Goal: Information Seeking & Learning: Learn about a topic

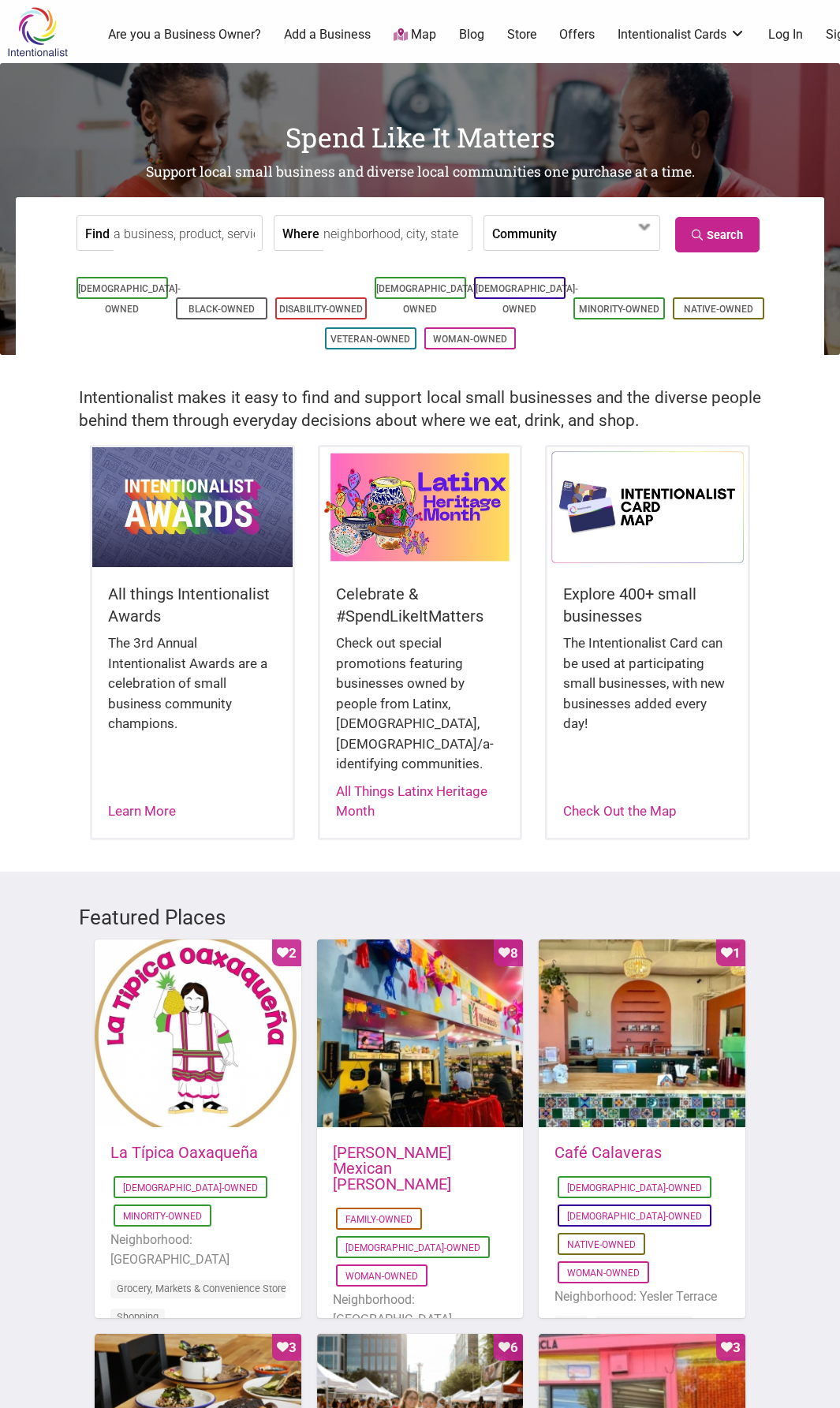
click at [133, 231] on input "Find" at bounding box center [186, 234] width 145 height 36
click at [335, 234] on input "Where" at bounding box center [396, 234] width 145 height 36
click at [533, 234] on label "Community" at bounding box center [525, 233] width 64 height 34
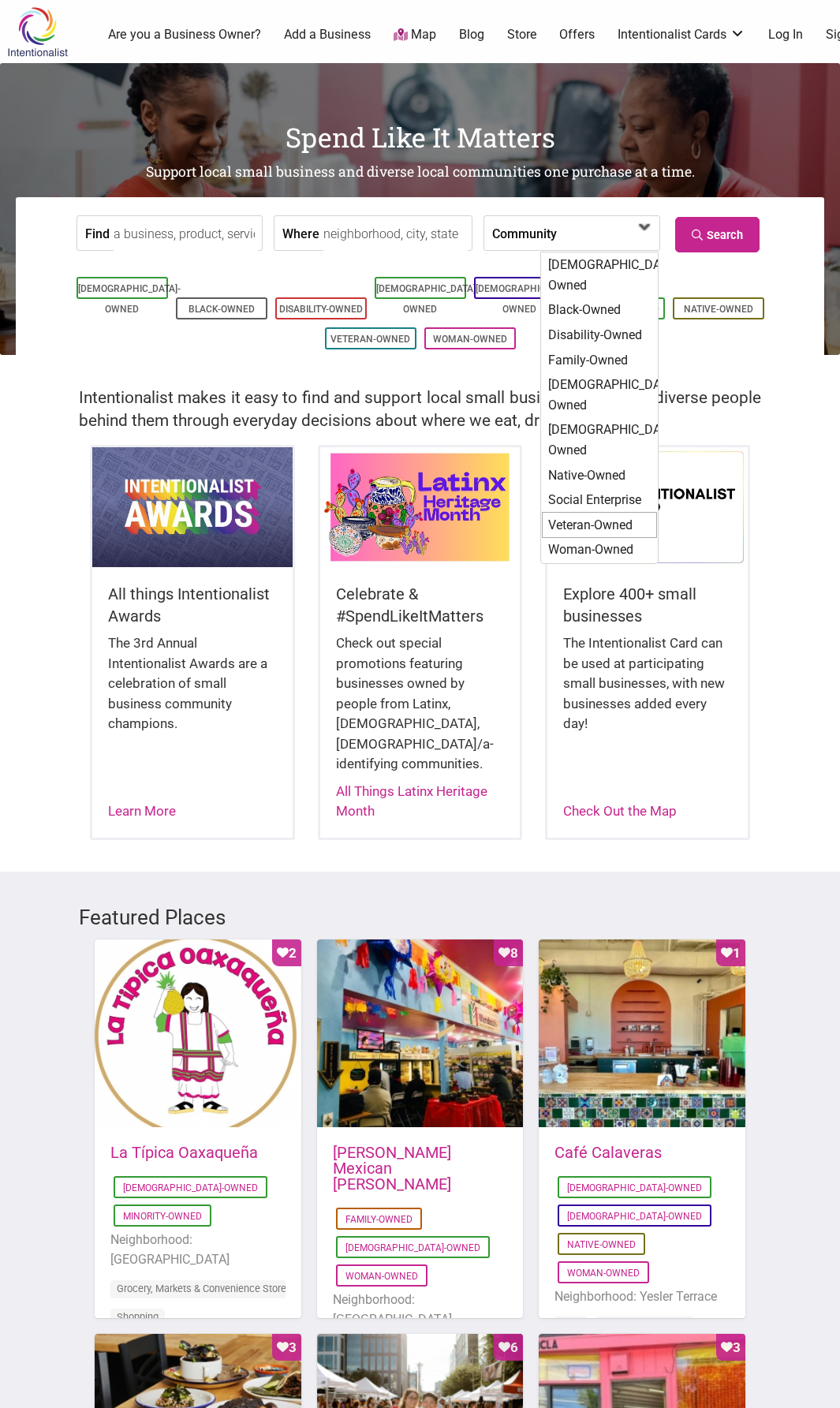
click at [596, 511] on div "Veteran-Owned" at bounding box center [600, 525] width 115 height 27
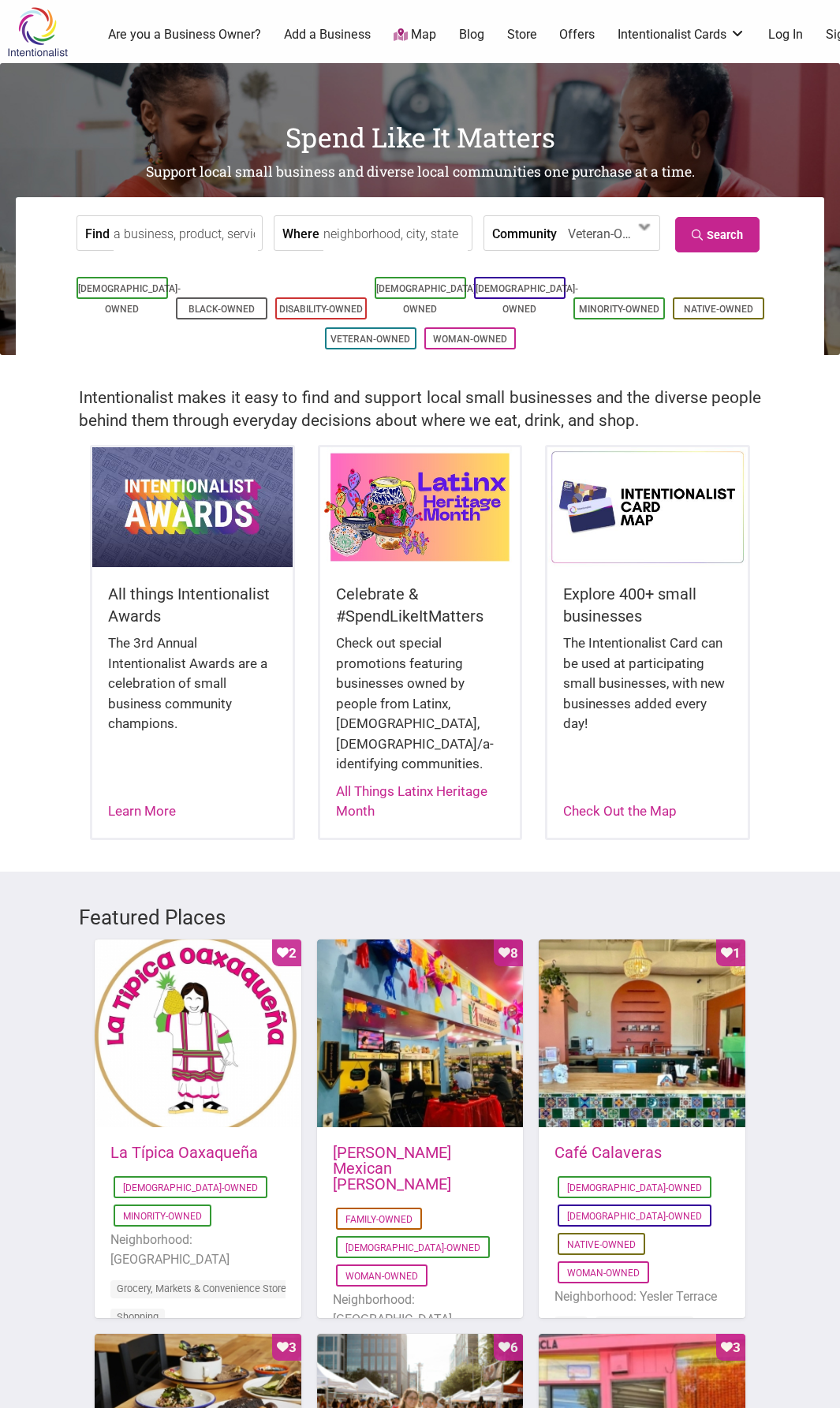
click at [388, 228] on input "Where" at bounding box center [396, 234] width 145 height 36
type input "arizona"
click at [194, 239] on input "Find" at bounding box center [186, 234] width 145 height 36
click at [746, 240] on link "Search" at bounding box center [717, 234] width 85 height 36
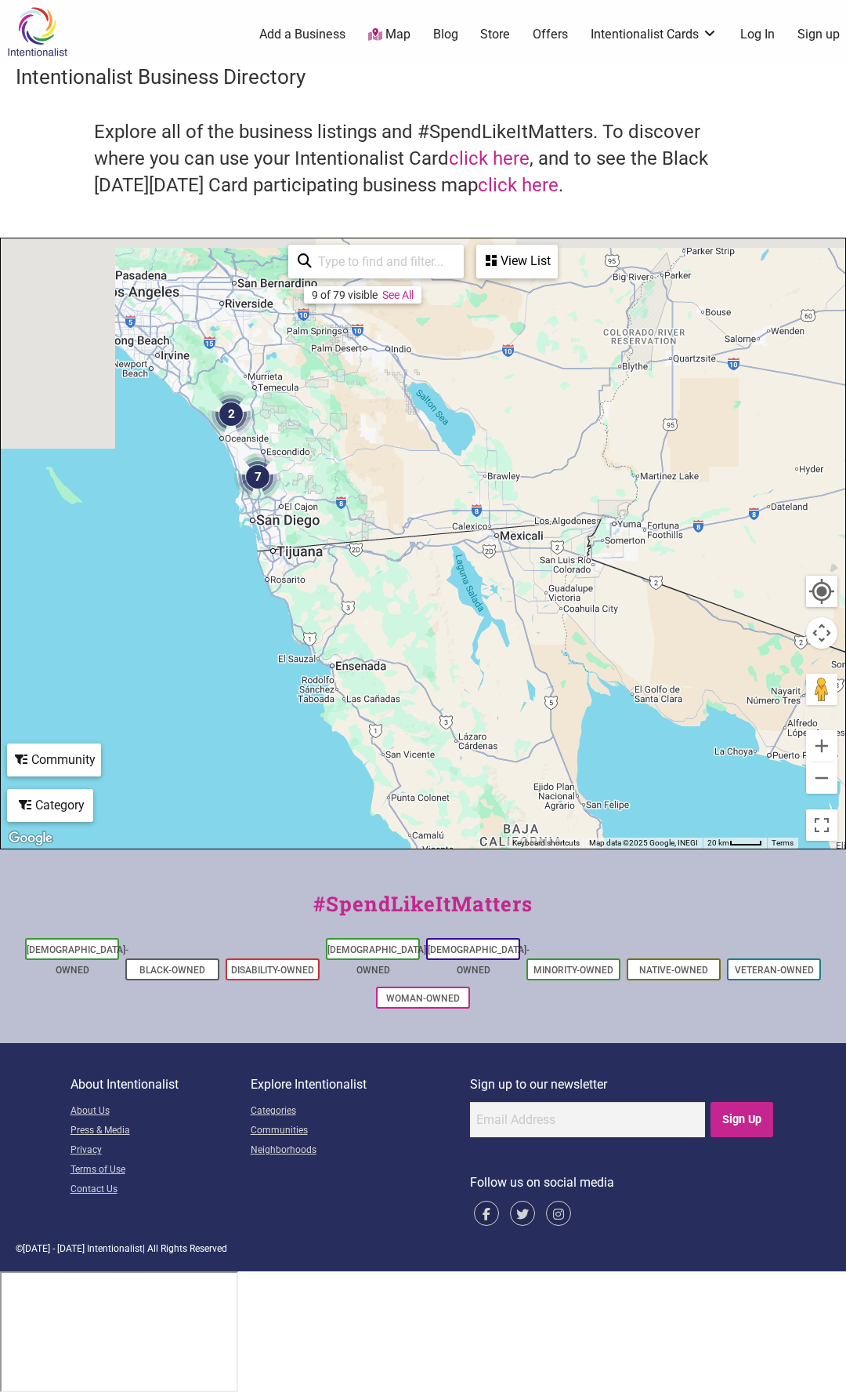
drag, startPoint x: 219, startPoint y: 518, endPoint x: 436, endPoint y: 559, distance: 220.8
click at [436, 559] on div at bounding box center [423, 543] width 845 height 610
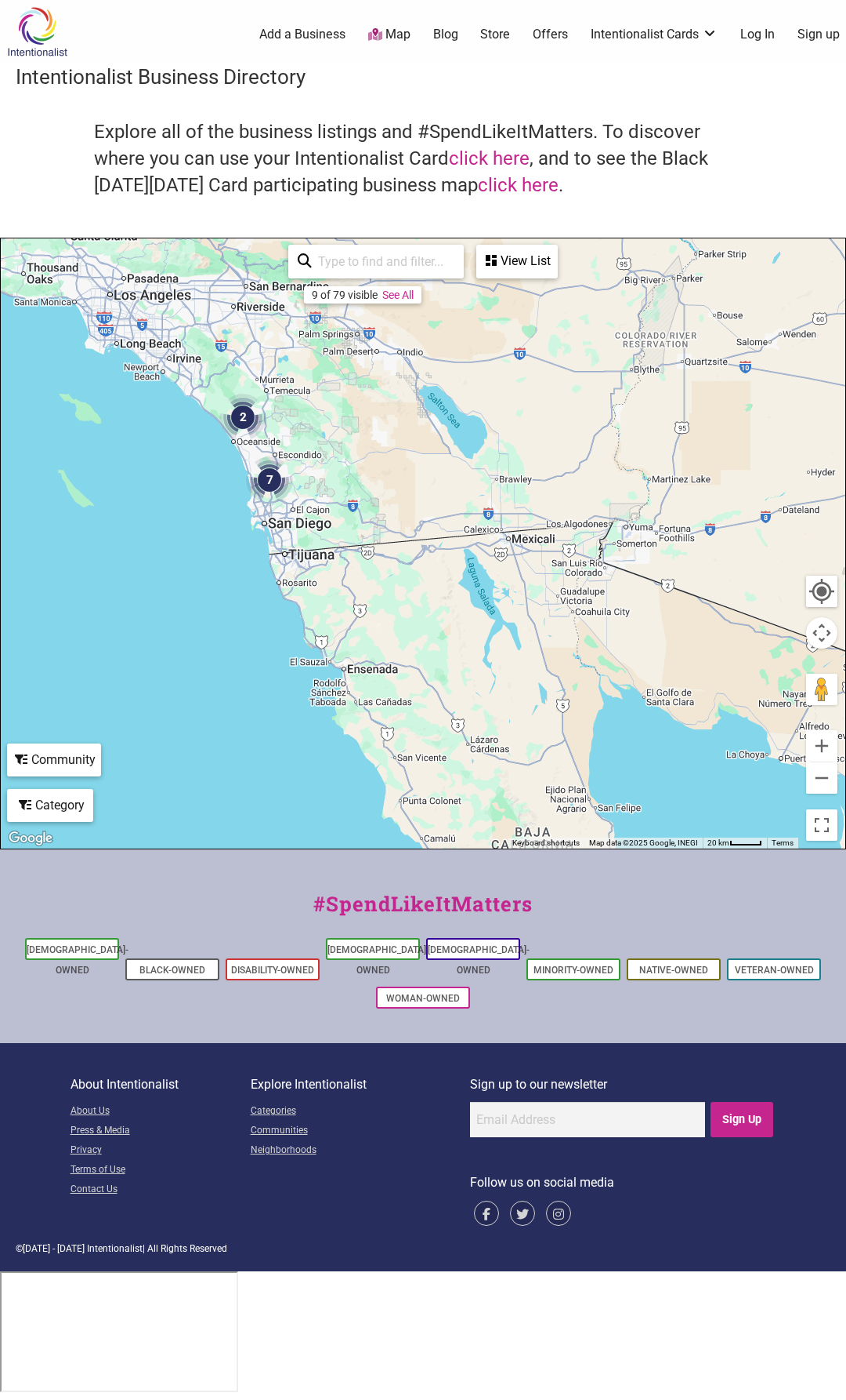
click at [272, 480] on img "7" at bounding box center [269, 480] width 47 height 47
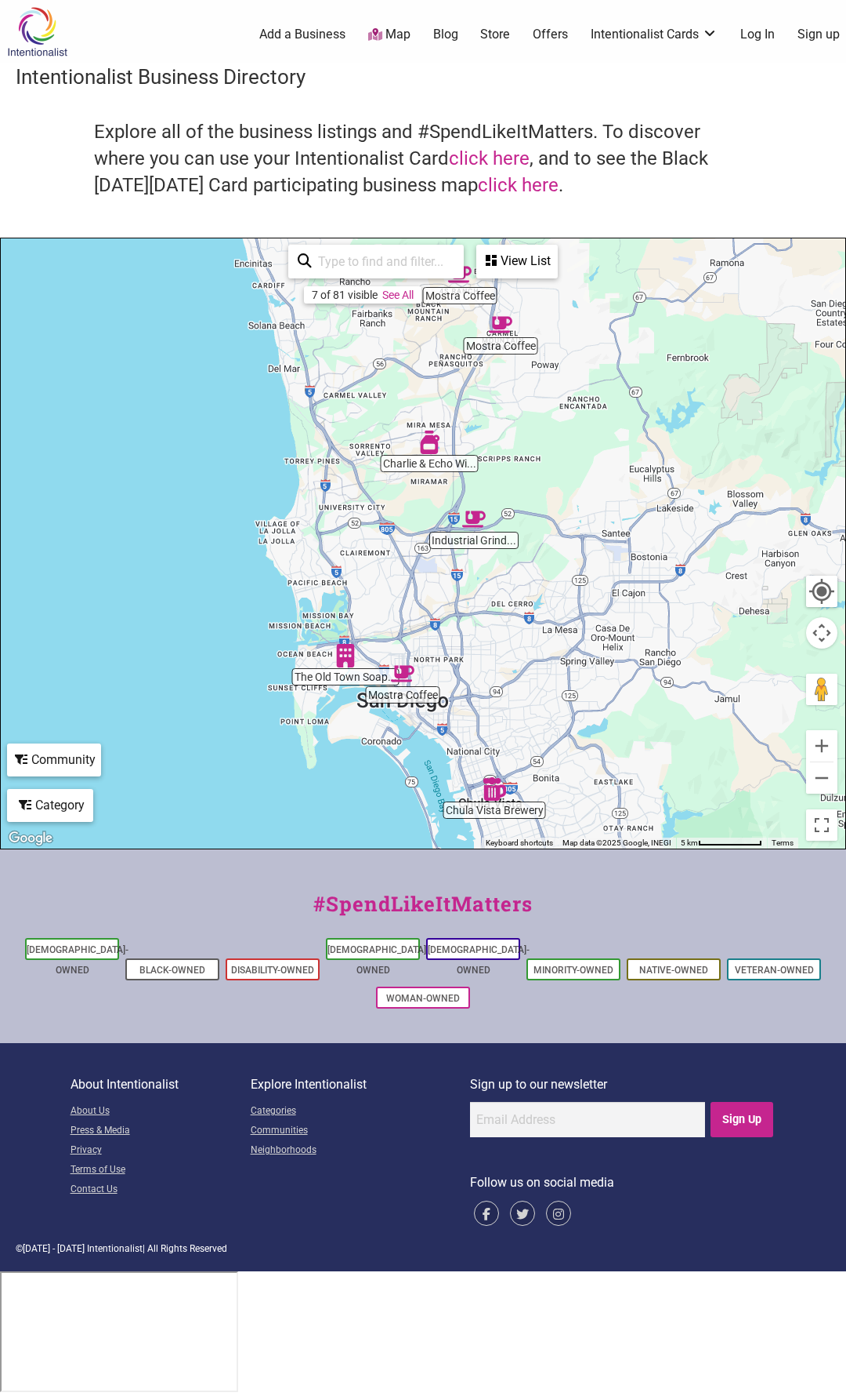
click at [481, 540] on div "To navigate, press the arrow keys." at bounding box center [423, 543] width 845 height 610
click at [483, 542] on div "To navigate, press the arrow keys." at bounding box center [423, 543] width 845 height 610
click at [473, 549] on div "To navigate, press the arrow keys." at bounding box center [423, 543] width 845 height 610
click at [473, 548] on div "To navigate, press the arrow keys." at bounding box center [423, 543] width 845 height 610
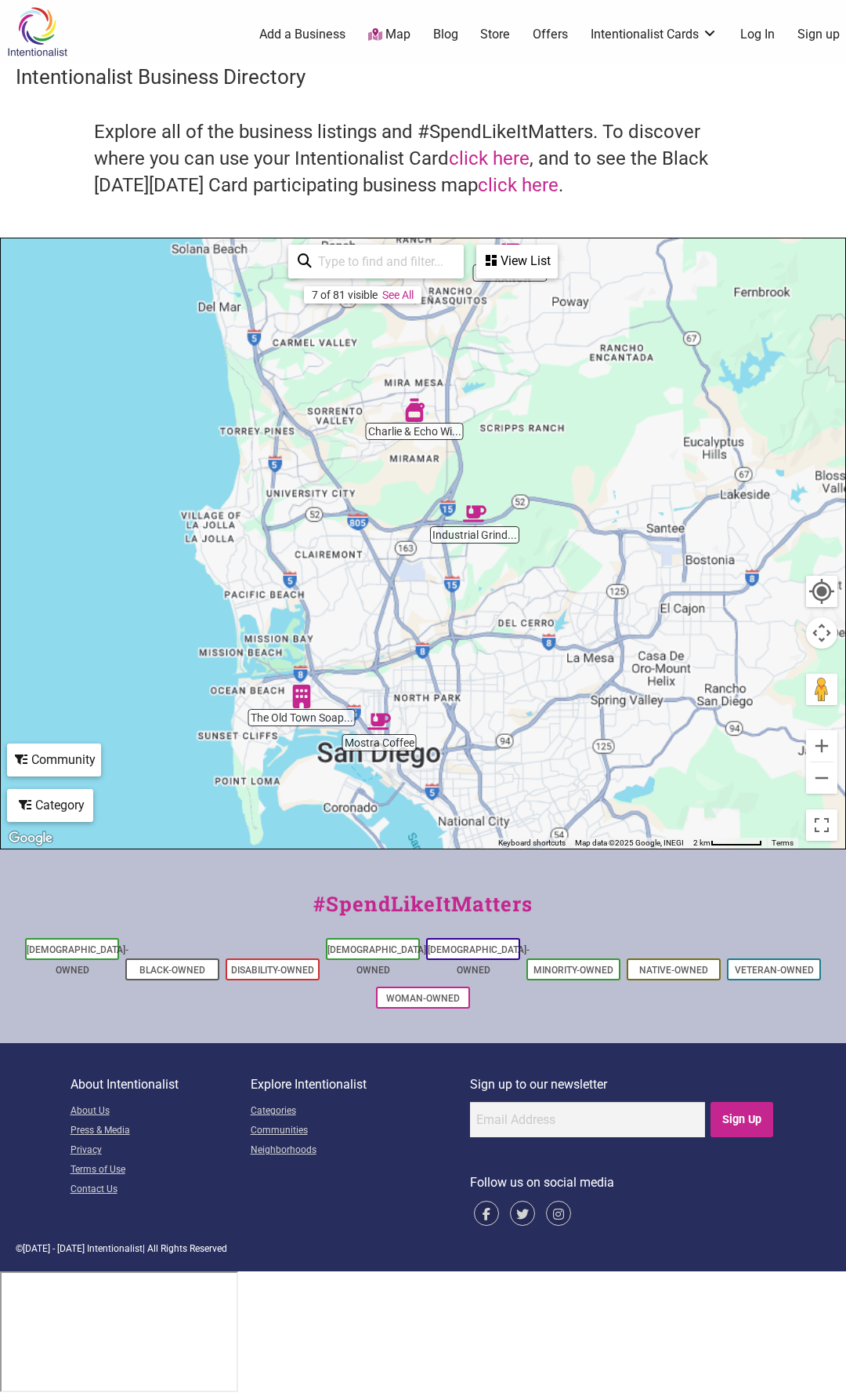
click at [474, 545] on div "To navigate, press the arrow keys." at bounding box center [423, 543] width 845 height 610
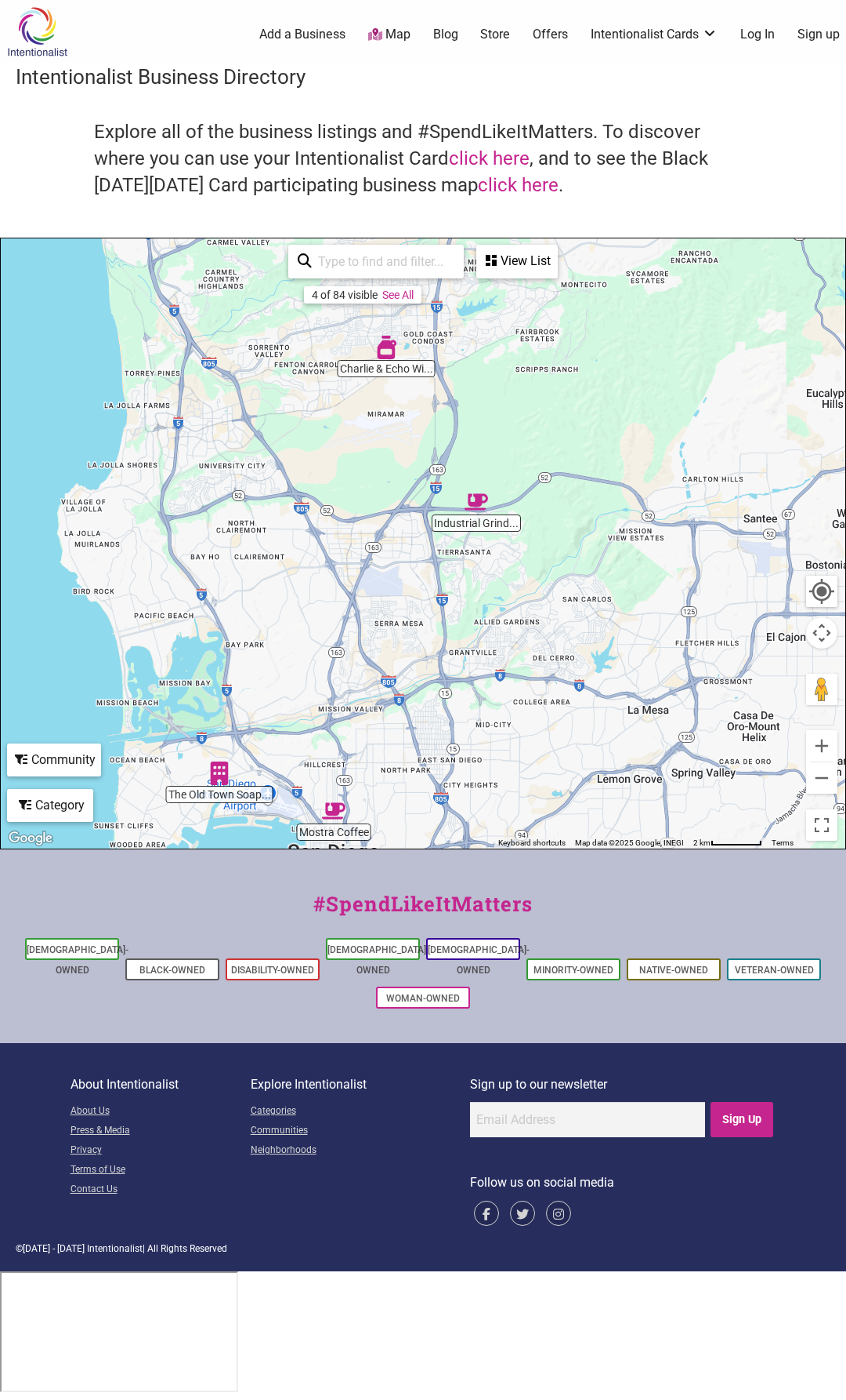
click at [474, 522] on div "To navigate, press the arrow keys." at bounding box center [423, 543] width 845 height 610
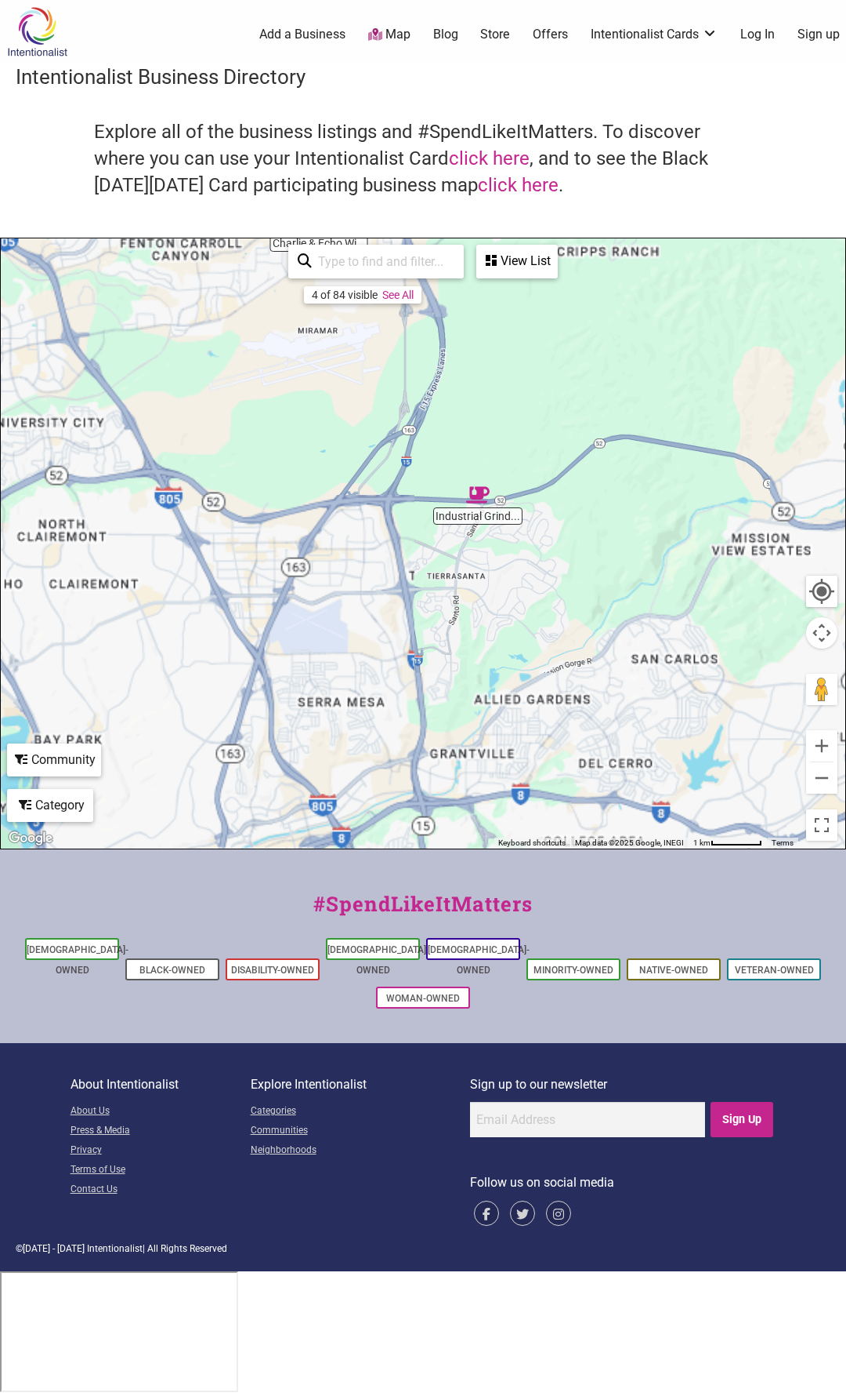
click at [474, 522] on div "To navigate, press the arrow keys." at bounding box center [423, 543] width 845 height 610
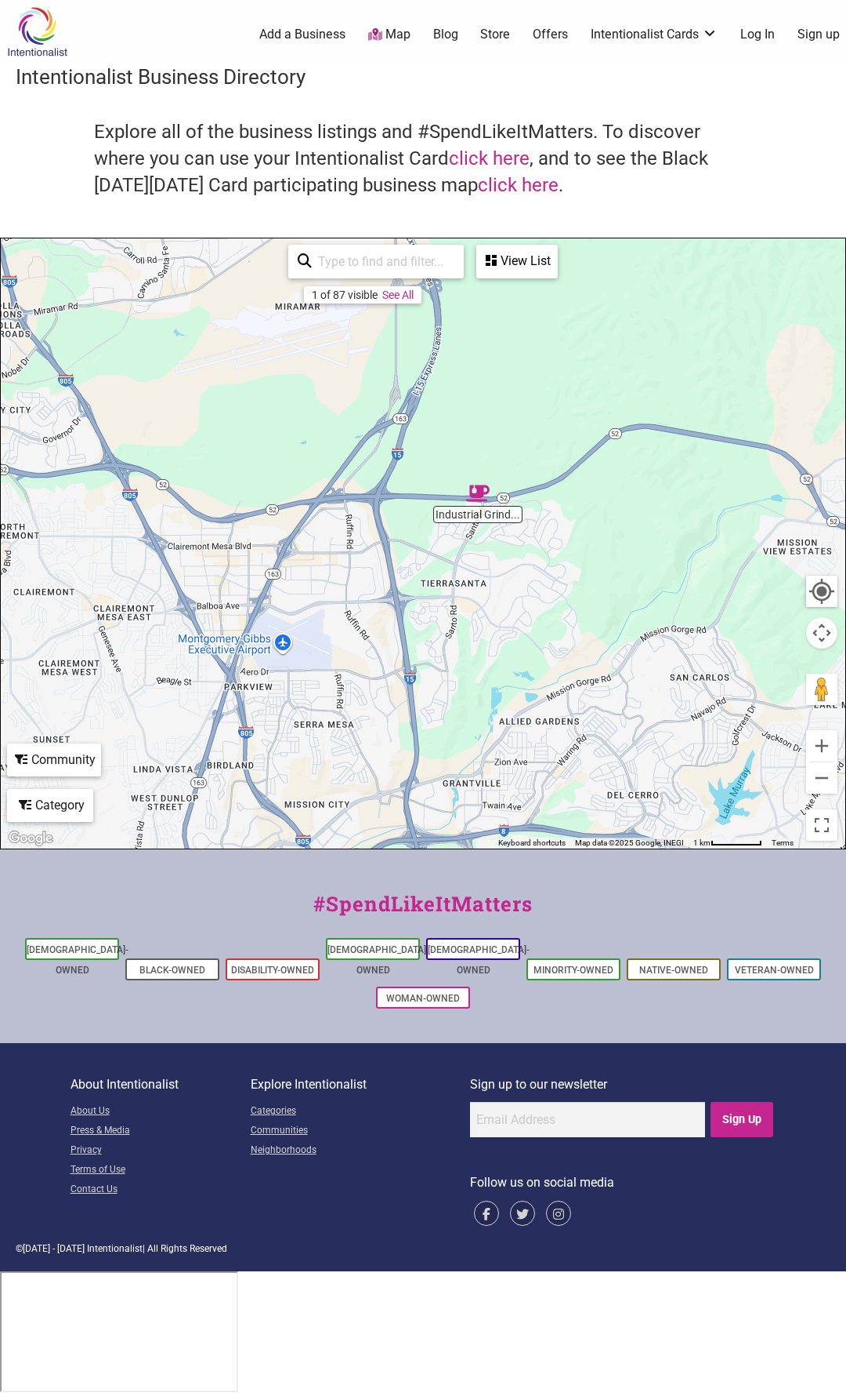
click at [474, 522] on div "To navigate, press the arrow keys." at bounding box center [423, 543] width 845 height 610
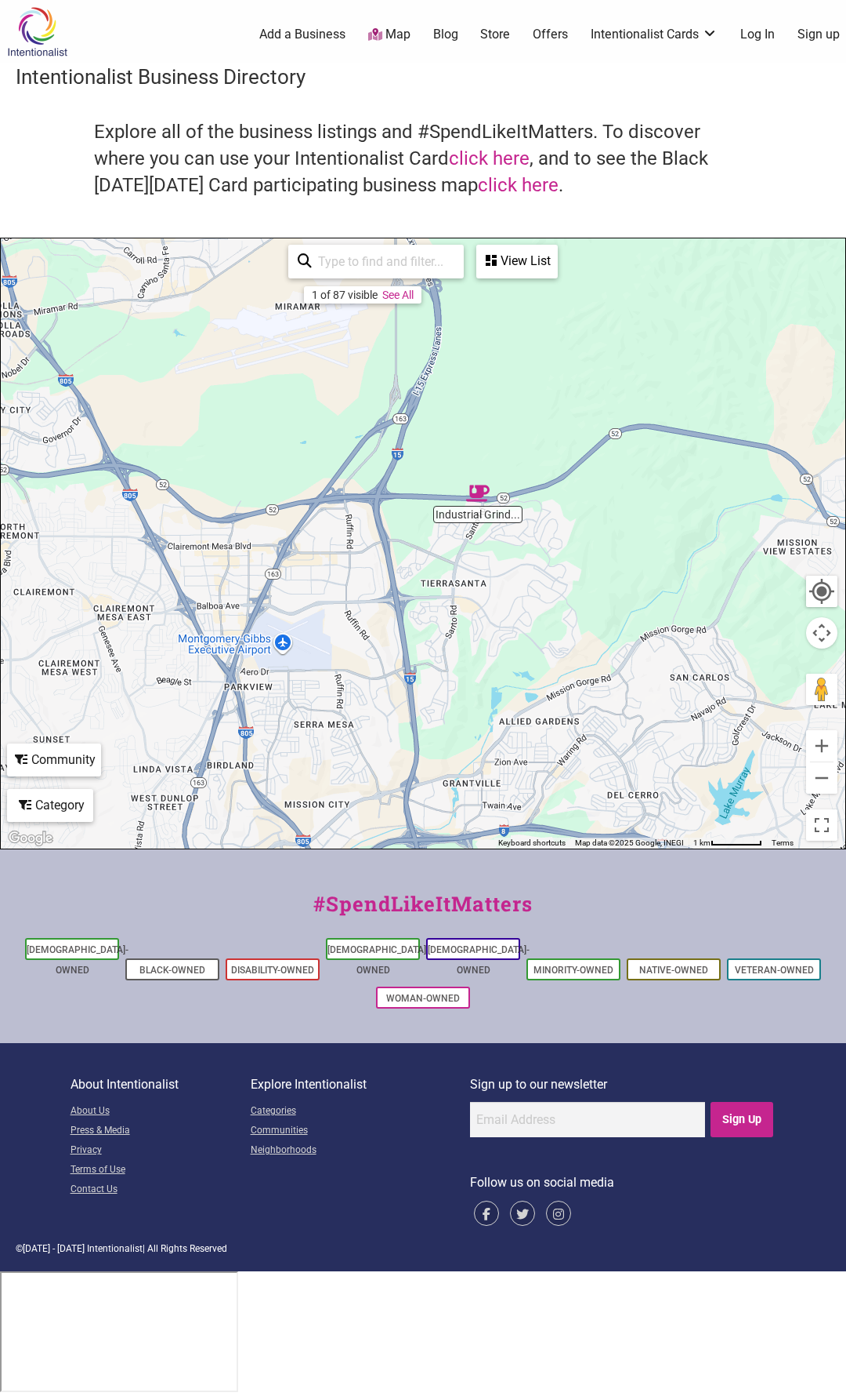
click at [404, 298] on link "See All" at bounding box center [398, 295] width 31 height 12
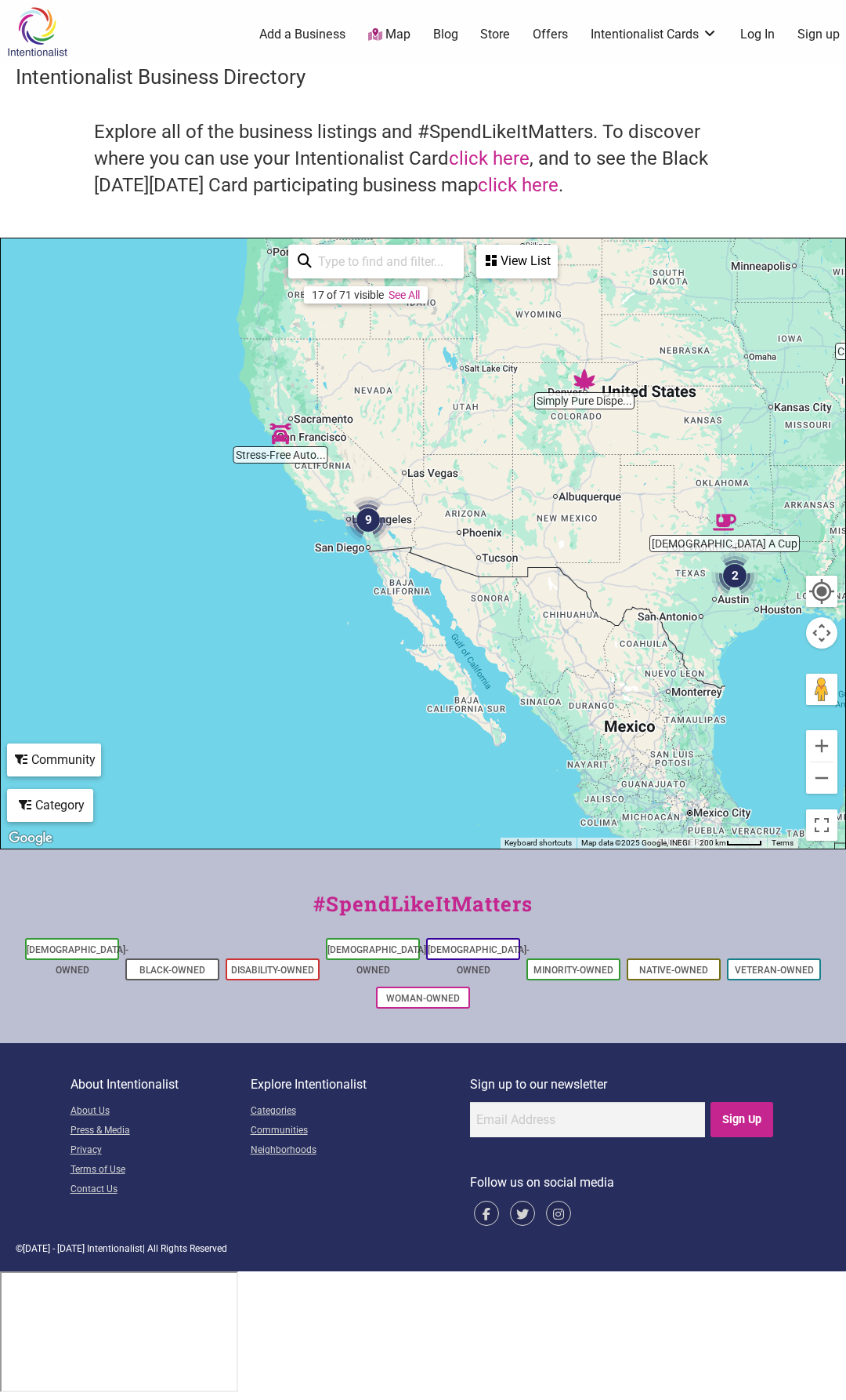
drag, startPoint x: 256, startPoint y: 554, endPoint x: 412, endPoint y: 631, distance: 174.0
click at [412, 631] on div "To navigate, press the arrow keys." at bounding box center [423, 543] width 845 height 610
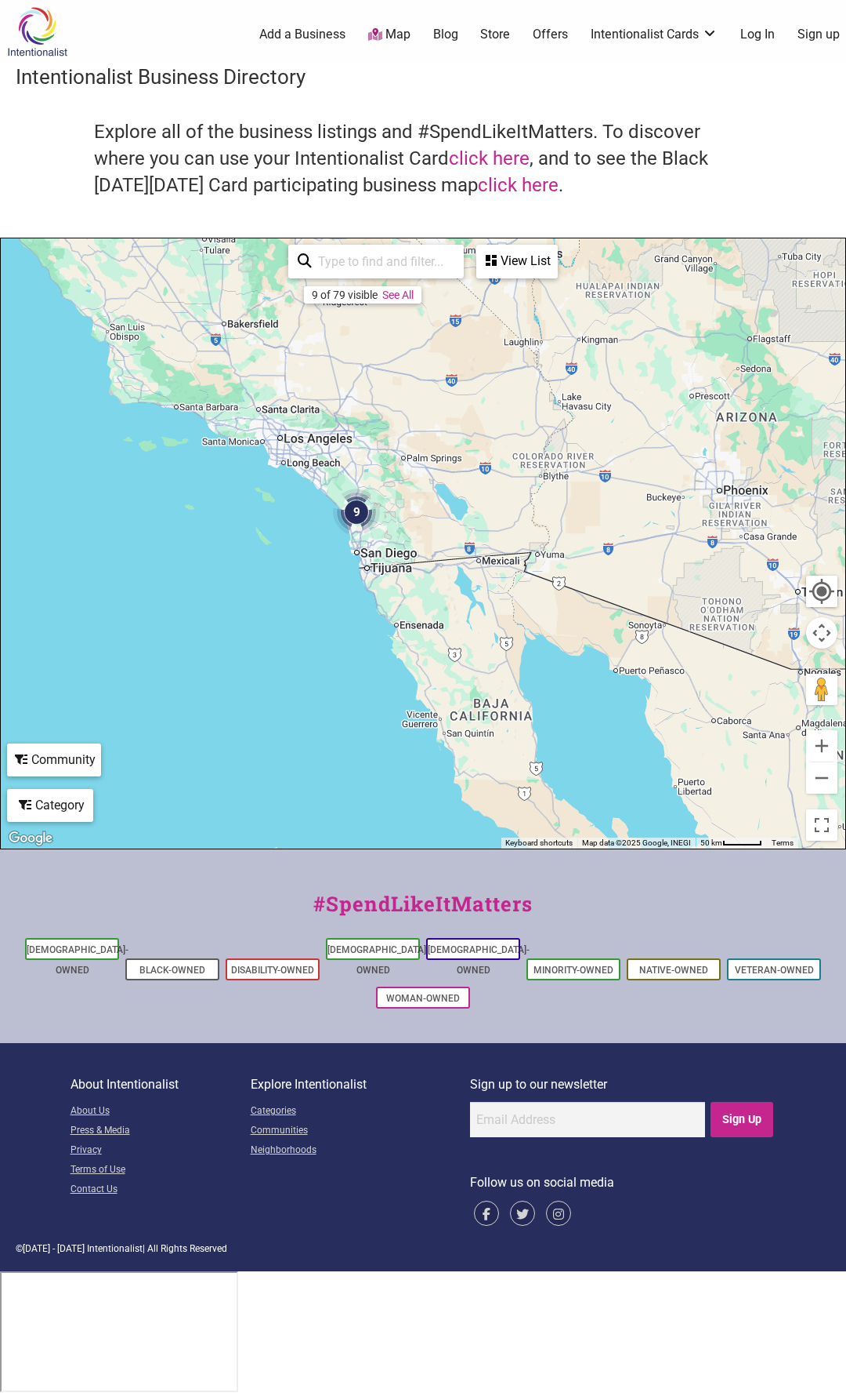
click at [527, 262] on div "View List" at bounding box center [517, 261] width 79 height 29
drag, startPoint x: 476, startPoint y: 303, endPoint x: 467, endPoint y: 303, distance: 9.0
click at [468, 309] on div "View List" at bounding box center [423, 308] width 282 height 29
click at [516, 260] on div "View List" at bounding box center [517, 261] width 79 height 29
click at [391, 301] on icon at bounding box center [389, 307] width 11 height 12
